Goal: Information Seeking & Learning: Learn about a topic

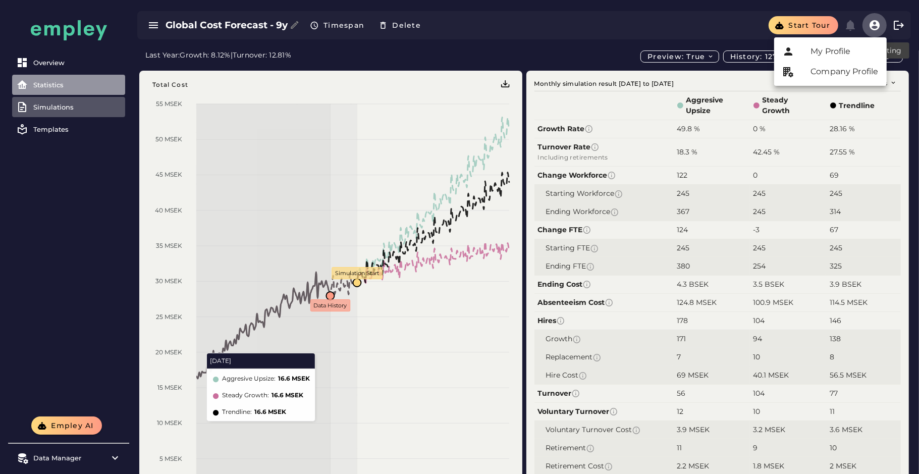
click at [94, 82] on div "Statistics" at bounding box center [77, 85] width 88 height 8
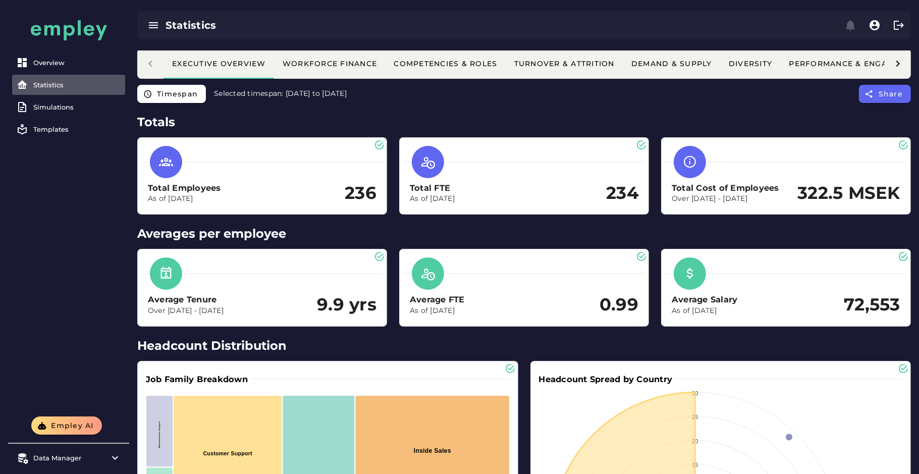
click at [907, 64] on div at bounding box center [898, 63] width 26 height 30
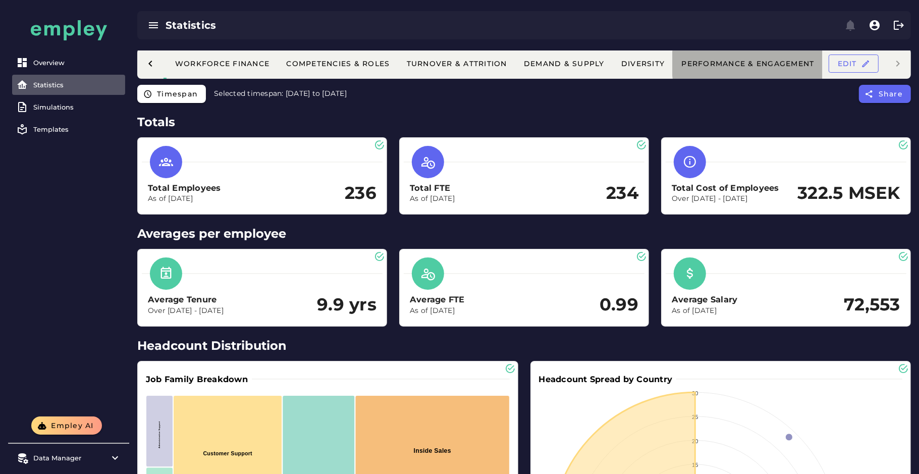
click at [746, 69] on button "Performance & Engagement" at bounding box center [747, 63] width 149 height 30
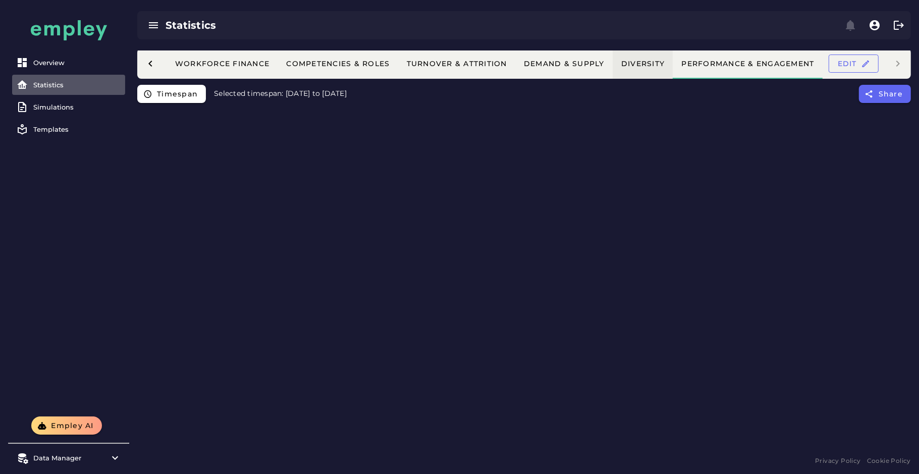
click at [668, 68] on button "Diversity" at bounding box center [643, 63] width 61 height 30
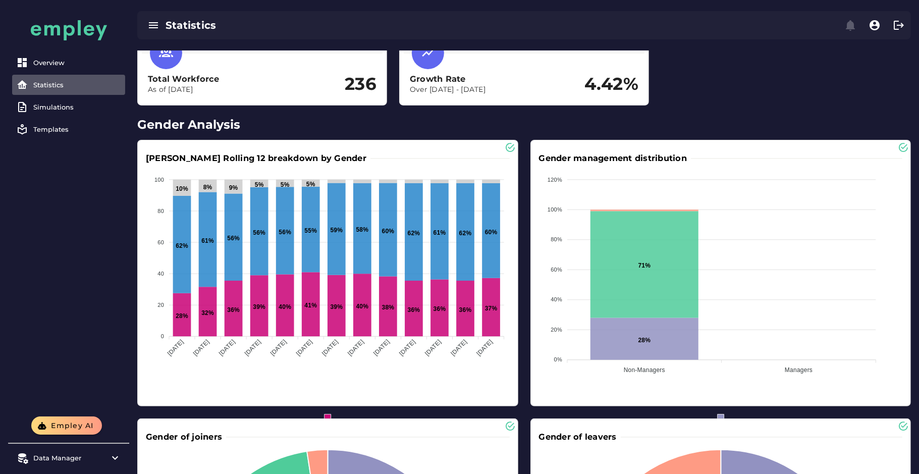
scroll to position [0, 0]
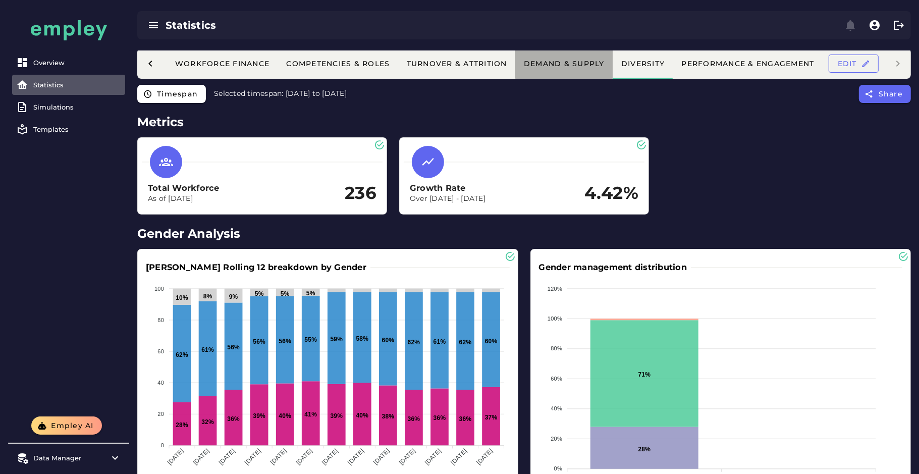
click at [566, 70] on button "Demand & Supply" at bounding box center [564, 63] width 97 height 30
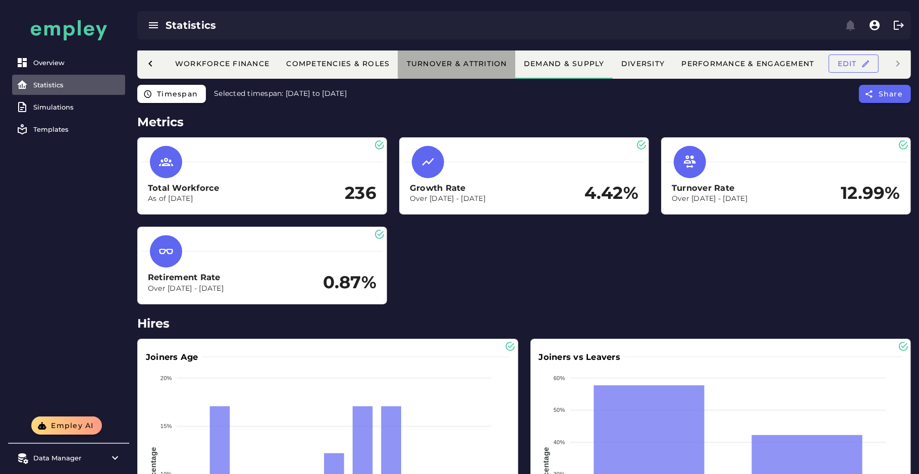
click at [477, 62] on div "Turnover & Attrition" at bounding box center [456, 63] width 101 height 9
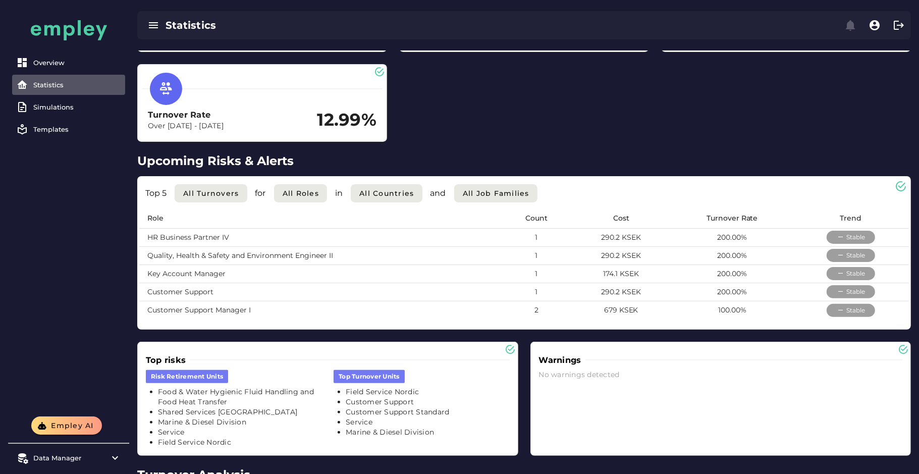
scroll to position [164, 0]
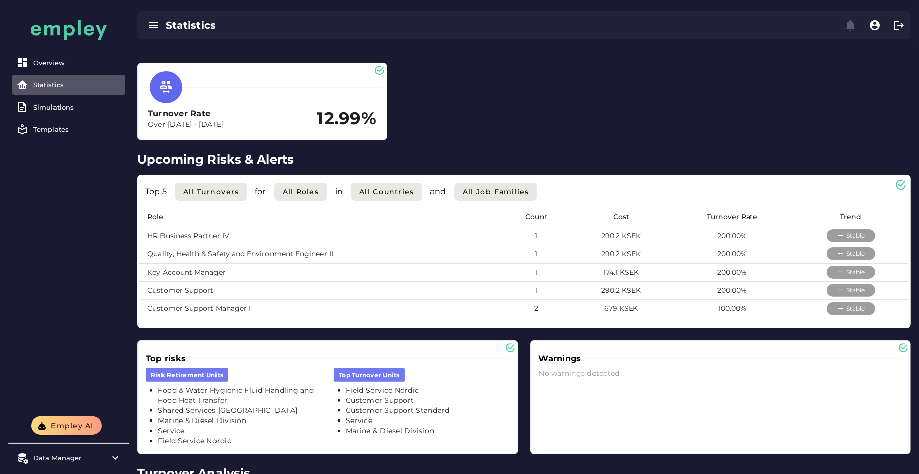
click at [728, 236] on td "200.00%" at bounding box center [733, 236] width 122 height 18
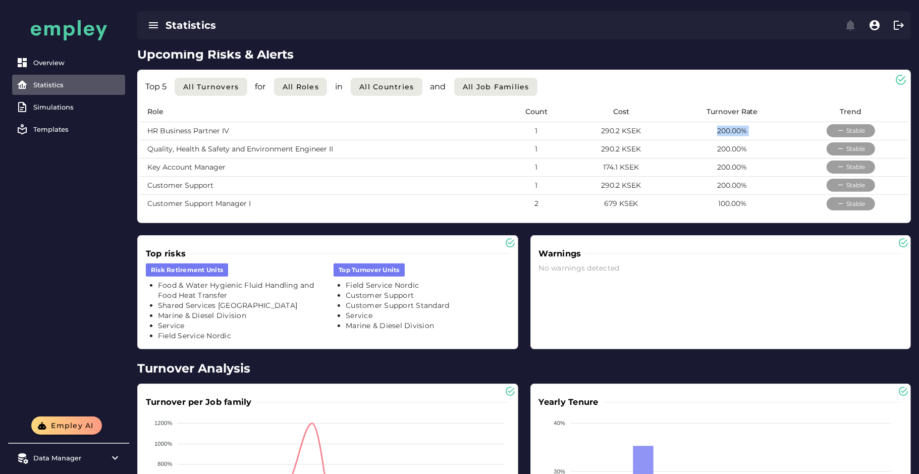
scroll to position [472, 0]
